Goal: Task Accomplishment & Management: Complete application form

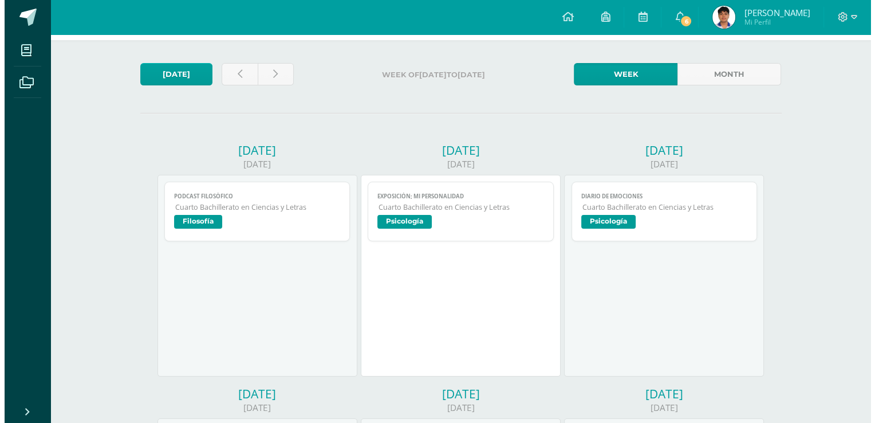
scroll to position [48, 0]
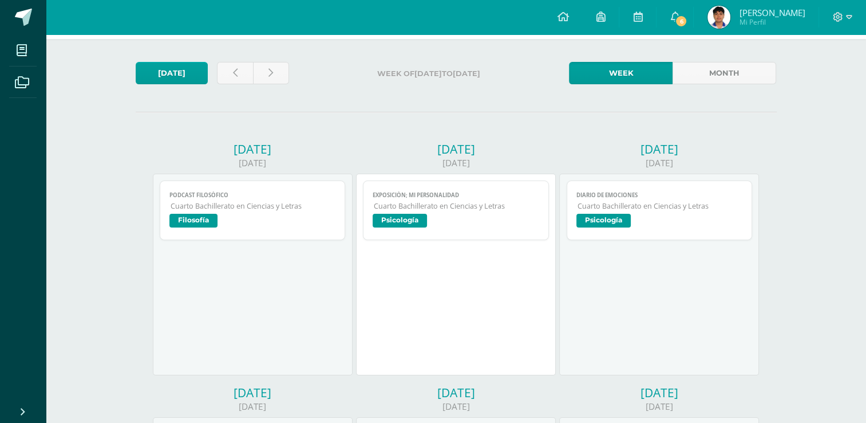
click at [507, 223] on span "Psicología" at bounding box center [456, 222] width 167 height 17
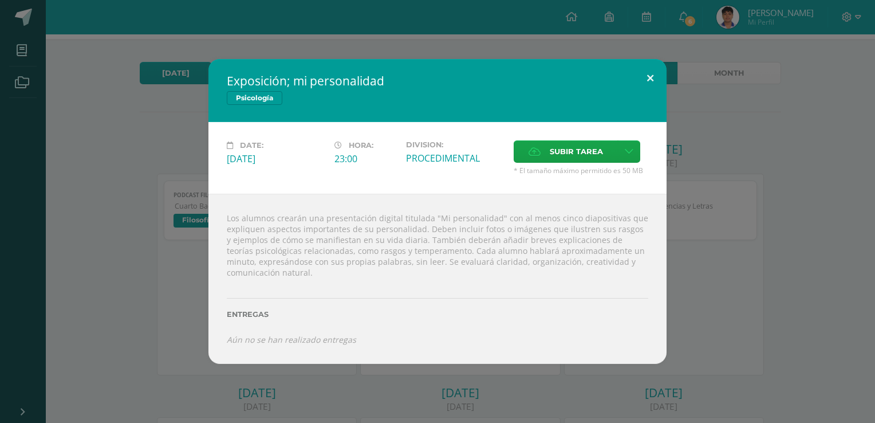
click at [651, 66] on button at bounding box center [650, 78] width 33 height 39
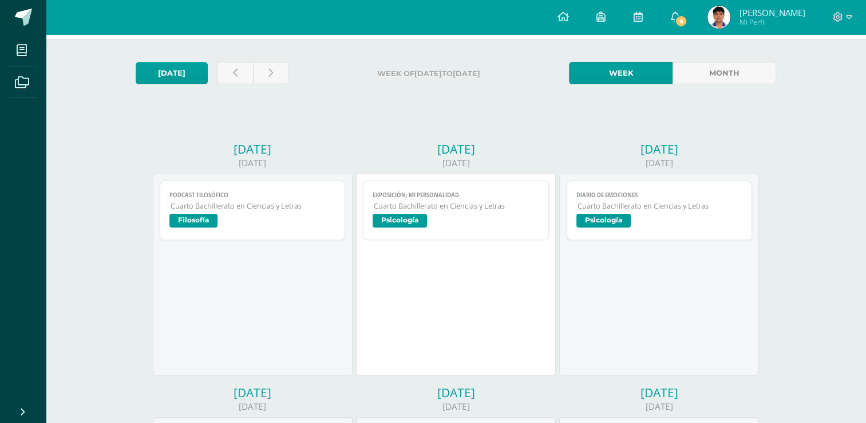
click at [520, 206] on span "Cuarto Bachillerato en Ciencias y Letras" at bounding box center [456, 206] width 165 height 10
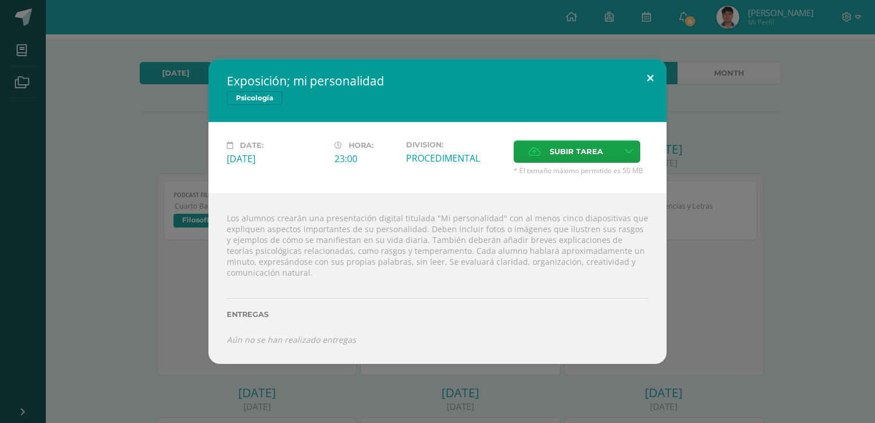
click at [648, 79] on button at bounding box center [650, 78] width 33 height 39
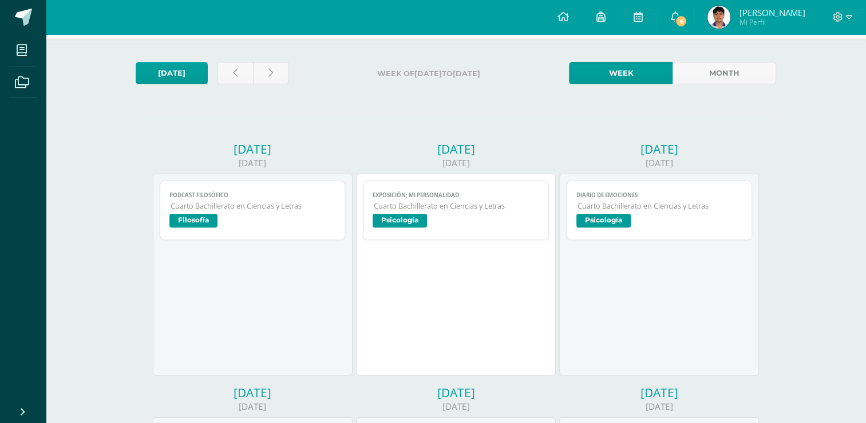
click at [671, 221] on span "Psicología" at bounding box center [660, 222] width 167 height 17
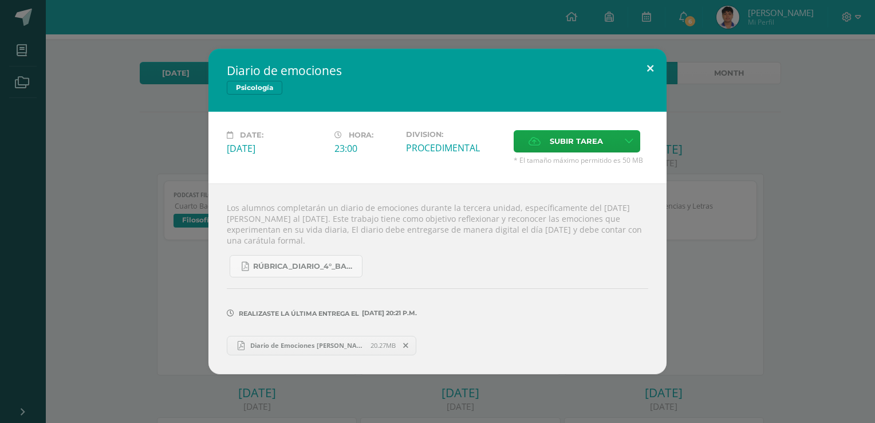
click at [645, 67] on button at bounding box center [650, 68] width 33 height 39
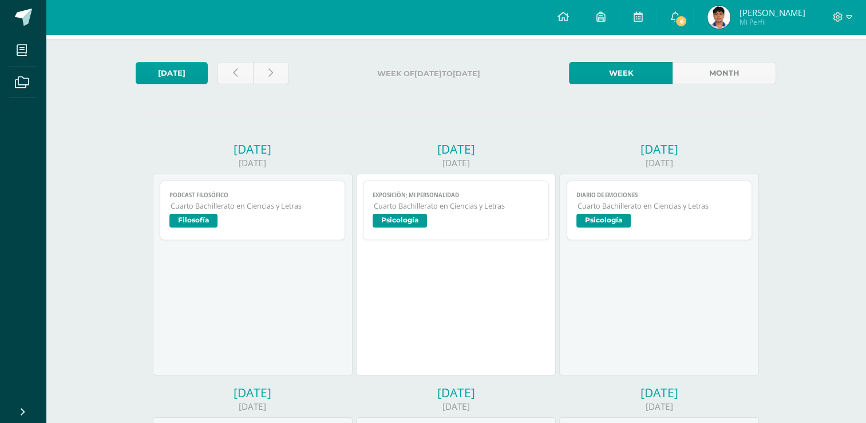
click at [448, 204] on span "Cuarto Bachillerato en Ciencias y Letras" at bounding box center [456, 206] width 165 height 10
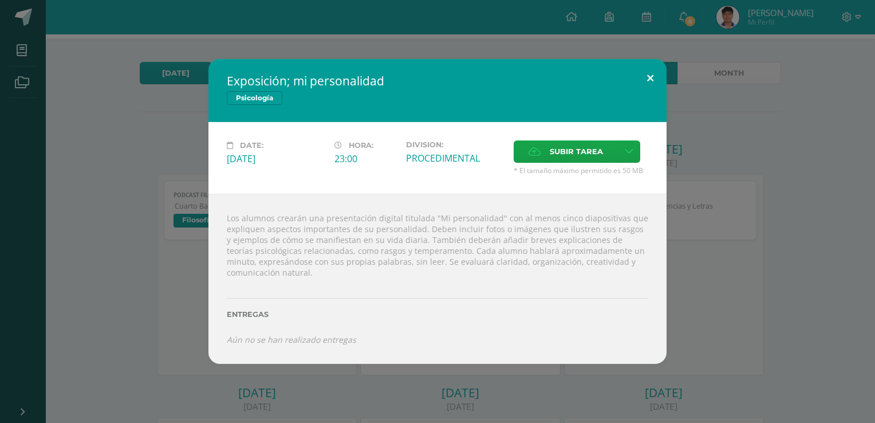
click at [649, 81] on button at bounding box center [650, 78] width 33 height 39
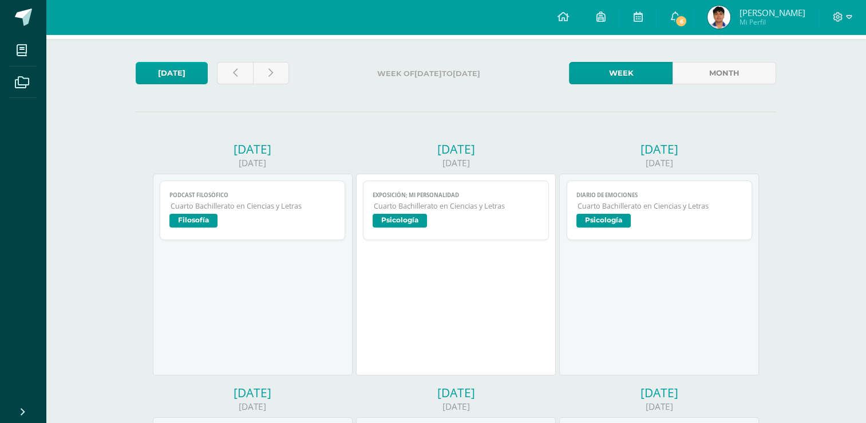
click at [477, 214] on link "Exposición; mi personalidad Cuarto Bachillerato en Ciencias y Letras Psicología" at bounding box center [456, 210] width 186 height 60
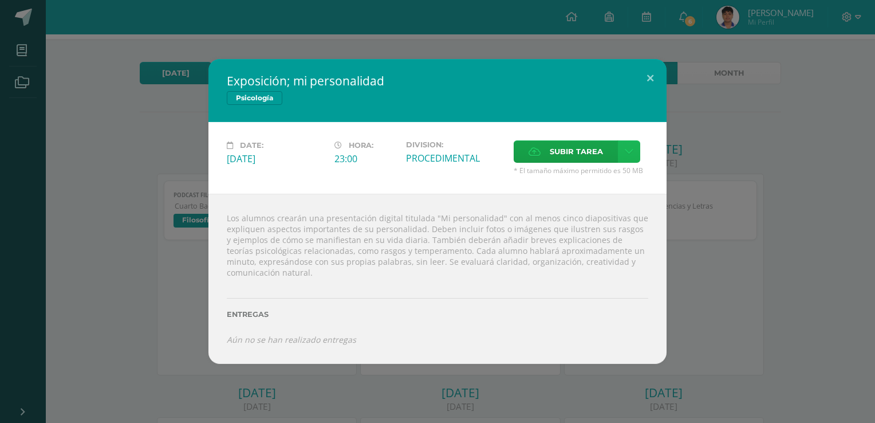
click at [625, 150] on icon at bounding box center [629, 152] width 9 height 10
click at [593, 173] on span "Subir enlace" at bounding box center [579, 176] width 48 height 11
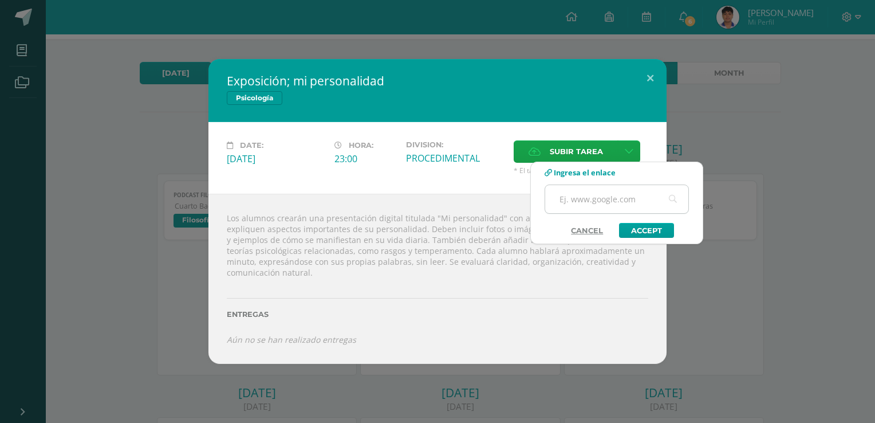
click at [600, 206] on input "text" at bounding box center [616, 199] width 143 height 28
paste input "[URL][DOMAIN_NAME]"
type input "[URL][DOMAIN_NAME]"
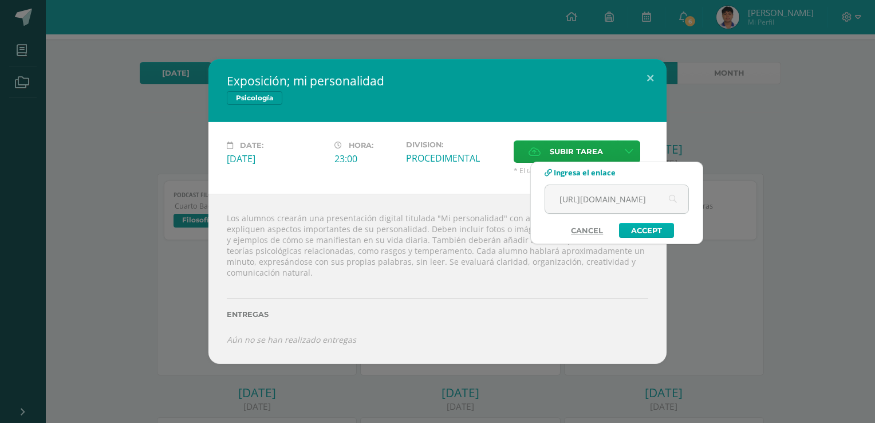
click at [632, 228] on link "Accept" at bounding box center [646, 230] width 55 height 15
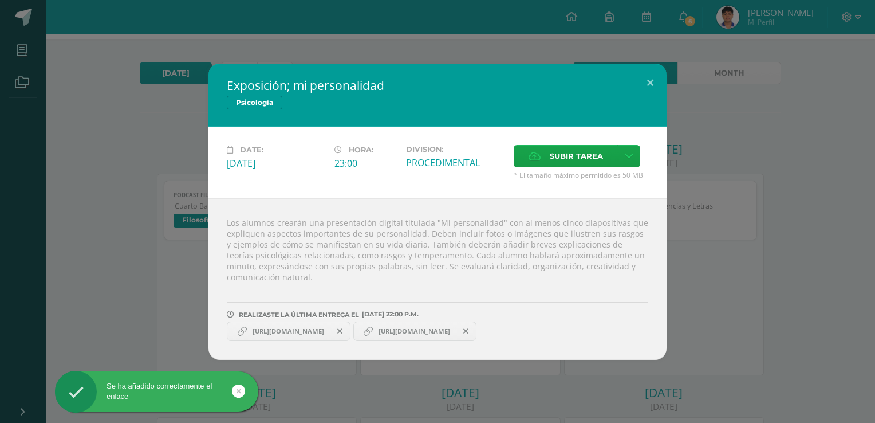
click at [456, 331] on span "[URL][DOMAIN_NAME]" at bounding box center [414, 330] width 83 height 9
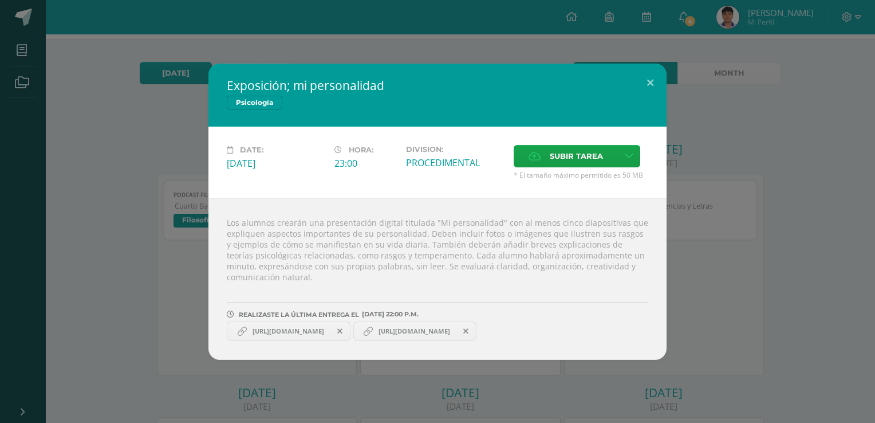
click at [456, 331] on span "[URL][DOMAIN_NAME]" at bounding box center [414, 330] width 83 height 9
click at [317, 330] on span "[URL][DOMAIN_NAME]" at bounding box center [288, 330] width 83 height 9
drag, startPoint x: 317, startPoint y: 330, endPoint x: 334, endPoint y: 348, distance: 24.7
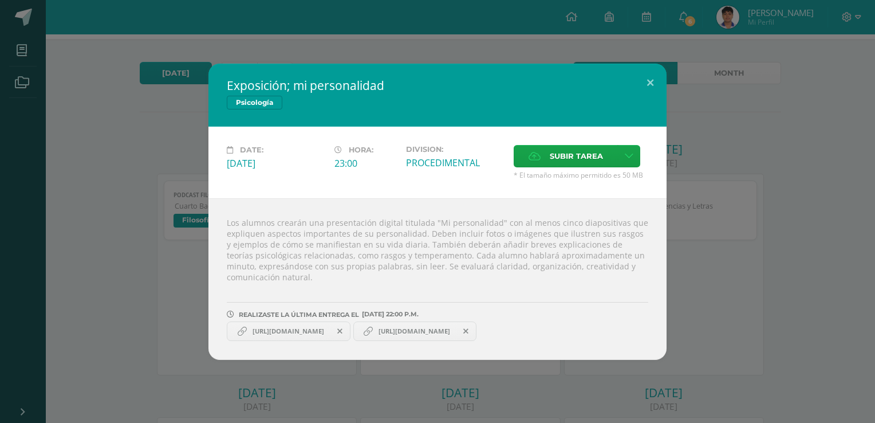
click at [334, 348] on div "Los alumnos crearán una presentación digital titulada "Mi personalidad" con al …" at bounding box center [437, 278] width 458 height 161
click at [238, 326] on icon at bounding box center [242, 330] width 9 height 9
drag, startPoint x: 451, startPoint y: 326, endPoint x: 408, endPoint y: 239, distance: 97.1
click at [408, 239] on div "Los alumnos crearán una presentación digital titulada "Mi personalidad" con al …" at bounding box center [437, 278] width 458 height 161
click at [350, 334] on span at bounding box center [339, 331] width 19 height 13
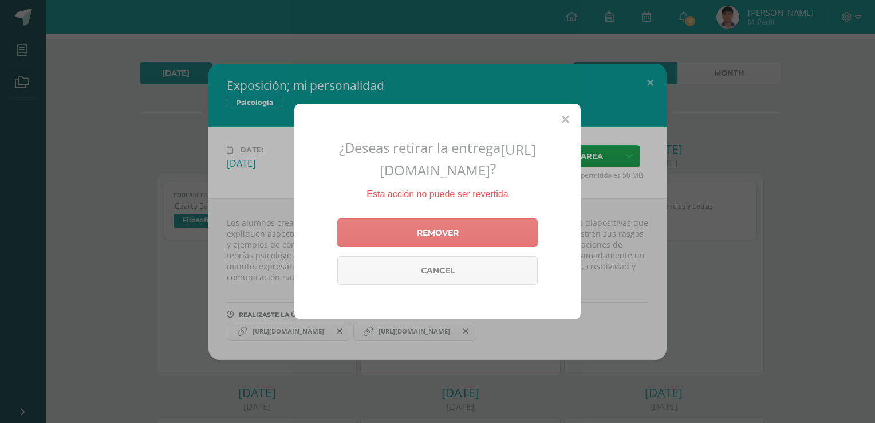
click at [440, 243] on link "Remover" at bounding box center [437, 232] width 200 height 29
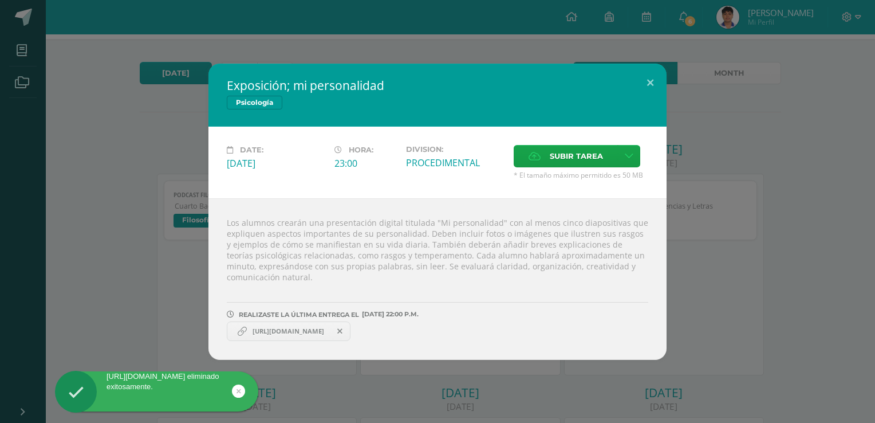
click at [350, 329] on span at bounding box center [339, 331] width 19 height 13
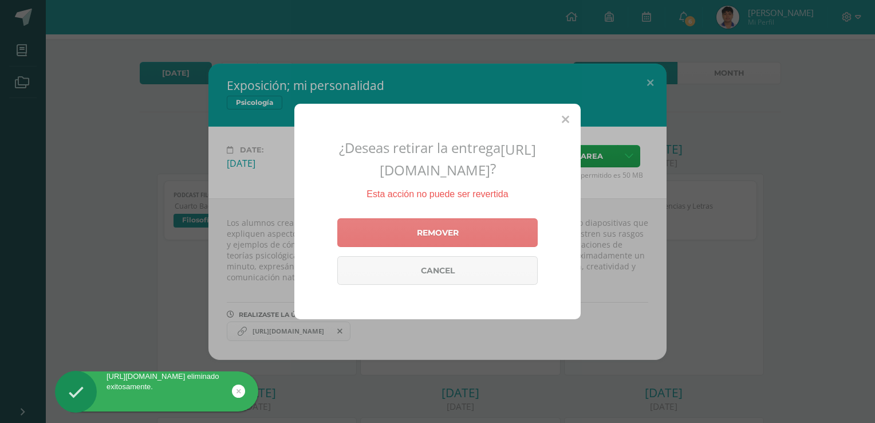
click at [417, 247] on link "Remover" at bounding box center [437, 232] width 200 height 29
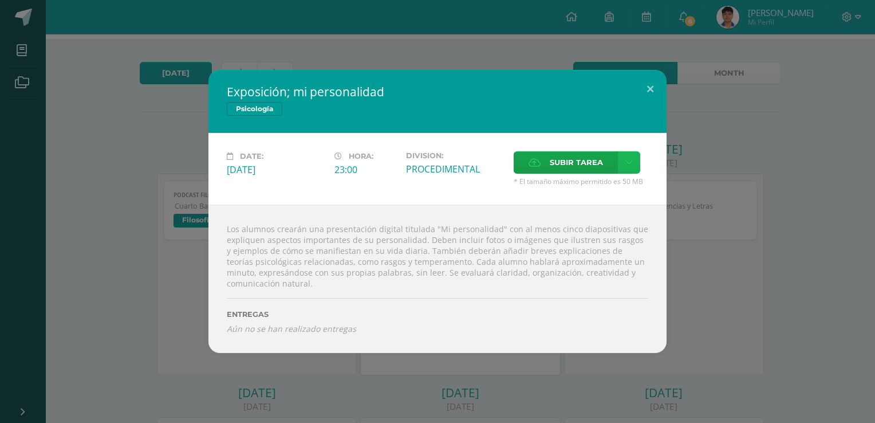
click at [627, 164] on icon at bounding box center [629, 162] width 9 height 10
click at [600, 184] on span "Subir enlace" at bounding box center [579, 187] width 48 height 11
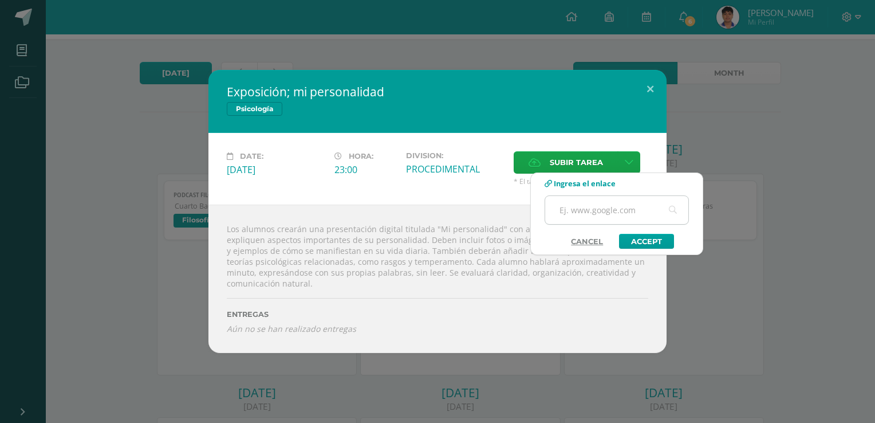
click at [593, 206] on input "text" at bounding box center [616, 210] width 143 height 28
paste input "[URL][DOMAIN_NAME]"
type input "[URL][DOMAIN_NAME]"
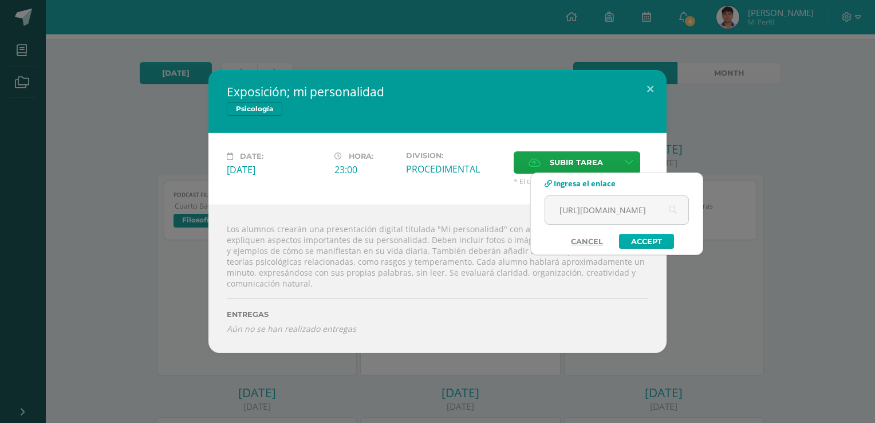
click at [652, 237] on link "Accept" at bounding box center [646, 241] width 55 height 15
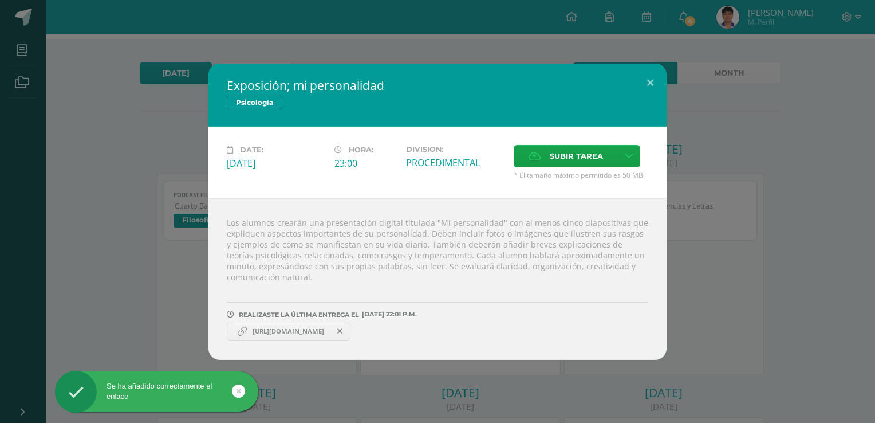
click at [282, 329] on span "[URL][DOMAIN_NAME]" at bounding box center [288, 330] width 83 height 9
